Goal: Task Accomplishment & Management: Use online tool/utility

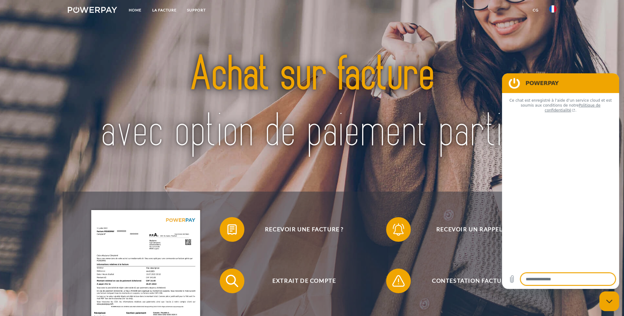
type textarea "*"
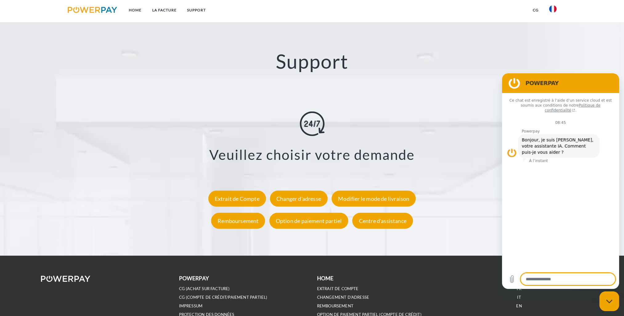
scroll to position [1121, 0]
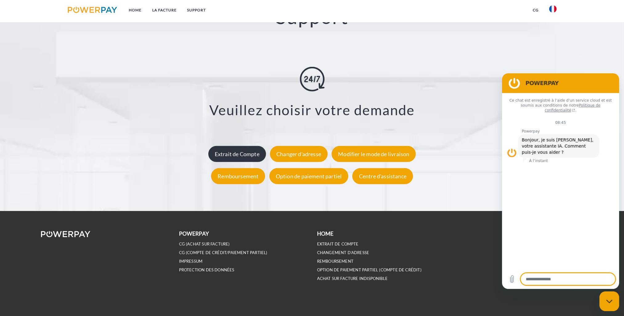
click at [246, 157] on div "Extrait de Compte" at bounding box center [237, 154] width 58 height 16
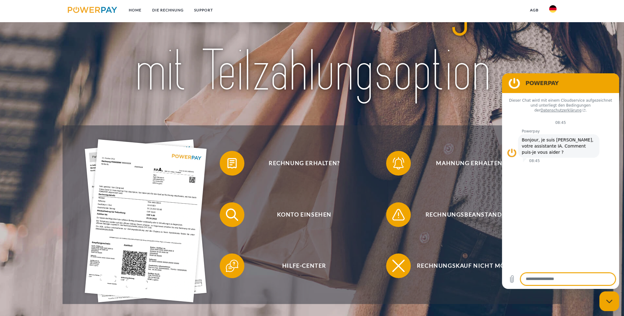
scroll to position [62, 0]
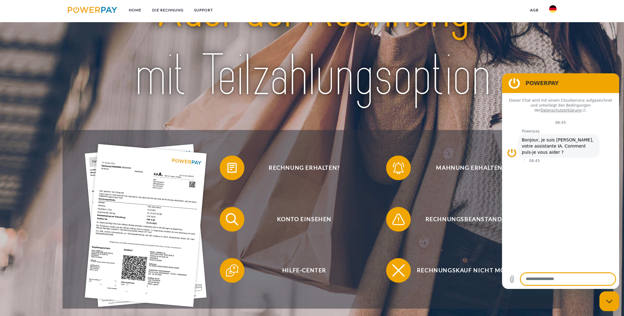
click at [547, 9] on link at bounding box center [552, 11] width 18 height 12
click at [551, 25] on img at bounding box center [552, 28] width 7 height 7
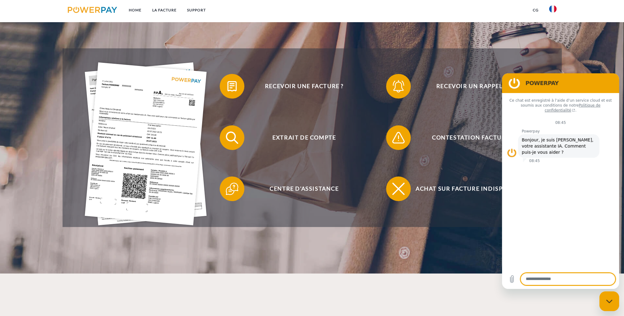
scroll to position [154, 0]
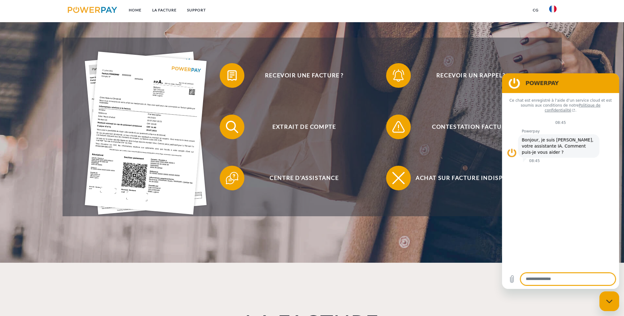
click at [514, 85] on figure at bounding box center [514, 83] width 12 height 12
click at [611, 84] on h2 "POWERPAY" at bounding box center [568, 82] width 87 height 7
click at [607, 54] on header "Home LA FACTURE Support" at bounding box center [312, 54] width 624 height 417
click at [615, 299] on div "Fermer la fenêtre de messagerie" at bounding box center [608, 301] width 18 height 18
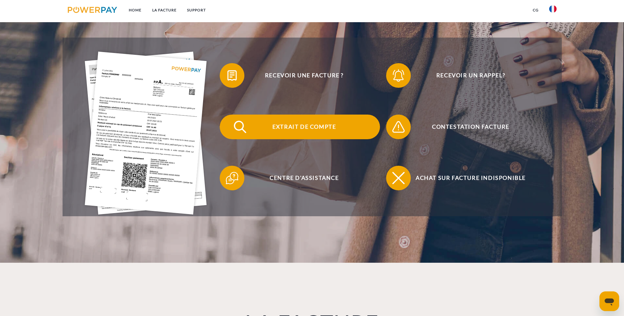
click at [271, 127] on span "Extrait de compte" at bounding box center [303, 127] width 151 height 25
